Goal: Task Accomplishment & Management: Manage account settings

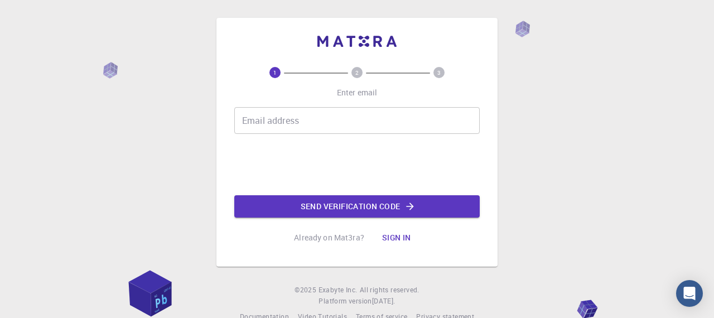
click at [292, 124] on input "Email address" at bounding box center [356, 120] width 245 height 27
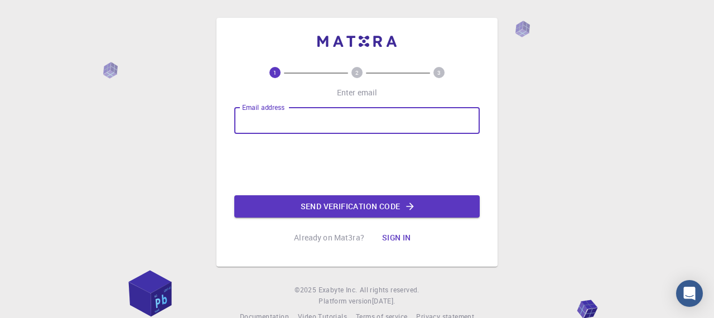
click at [292, 118] on input "Email address" at bounding box center [356, 120] width 245 height 27
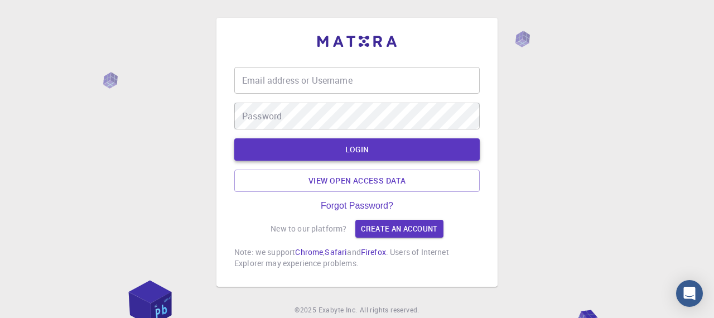
type input "jacobomr80"
click at [338, 150] on button "LOGIN" at bounding box center [356, 149] width 245 height 22
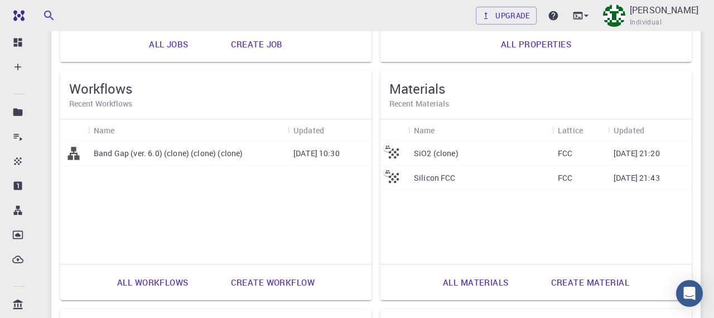
scroll to position [293, 0]
click at [491, 177] on div "Silicon FCC" at bounding box center [480, 177] width 144 height 25
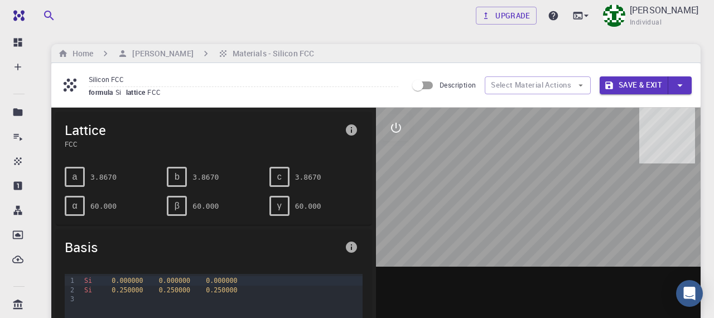
drag, startPoint x: 536, startPoint y: 197, endPoint x: 489, endPoint y: 195, distance: 46.4
click at [489, 195] on div at bounding box center [538, 281] width 325 height 347
click at [630, 9] on p "Jacobo Martinez Reyes" at bounding box center [664, 9] width 69 height 13
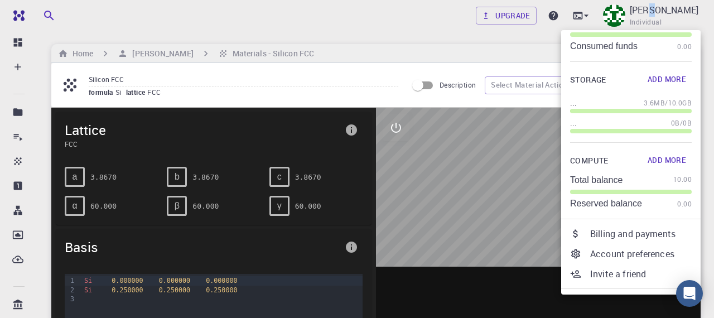
scroll to position [88, 0]
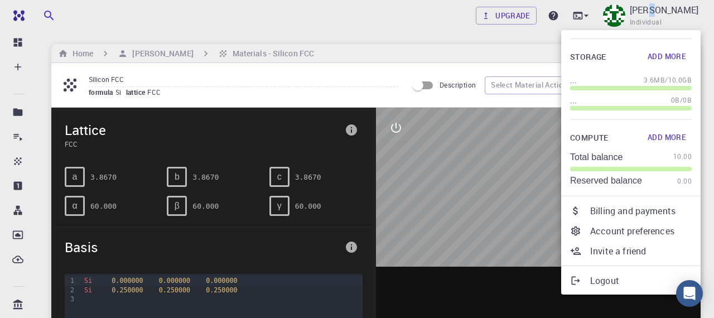
click at [620, 275] on p "Logout" at bounding box center [641, 280] width 102 height 13
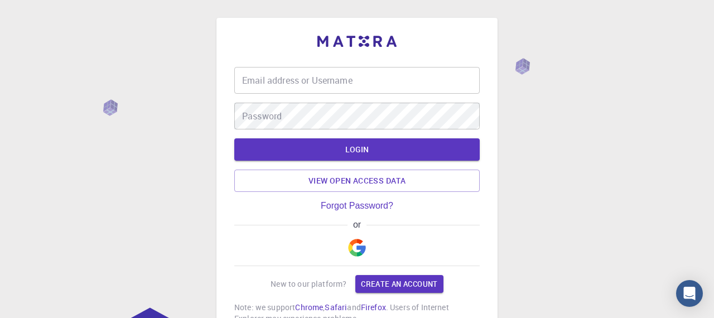
type input "jacobomr80"
